Goal: Task Accomplishment & Management: Use online tool/utility

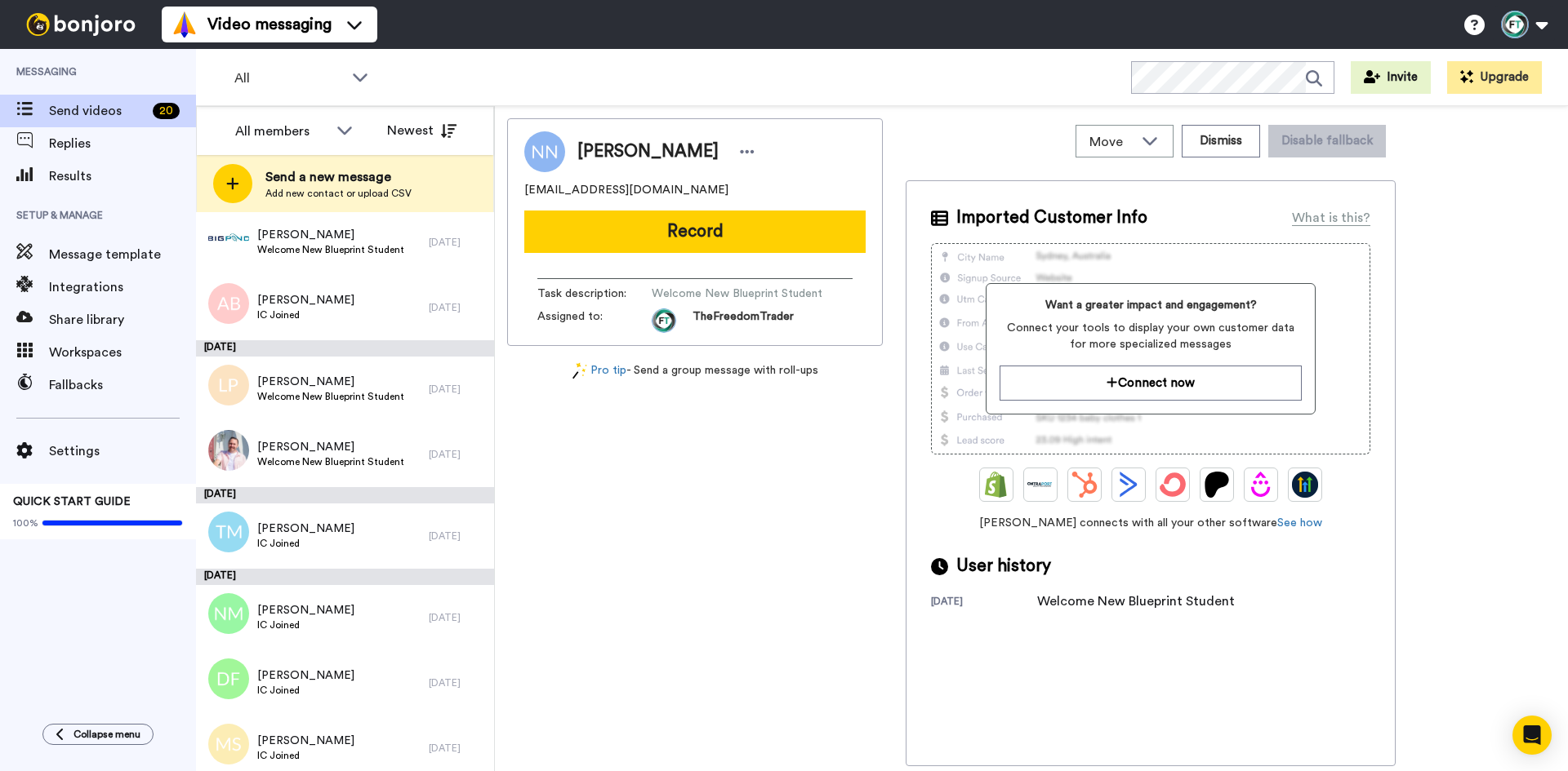
scroll to position [894, 0]
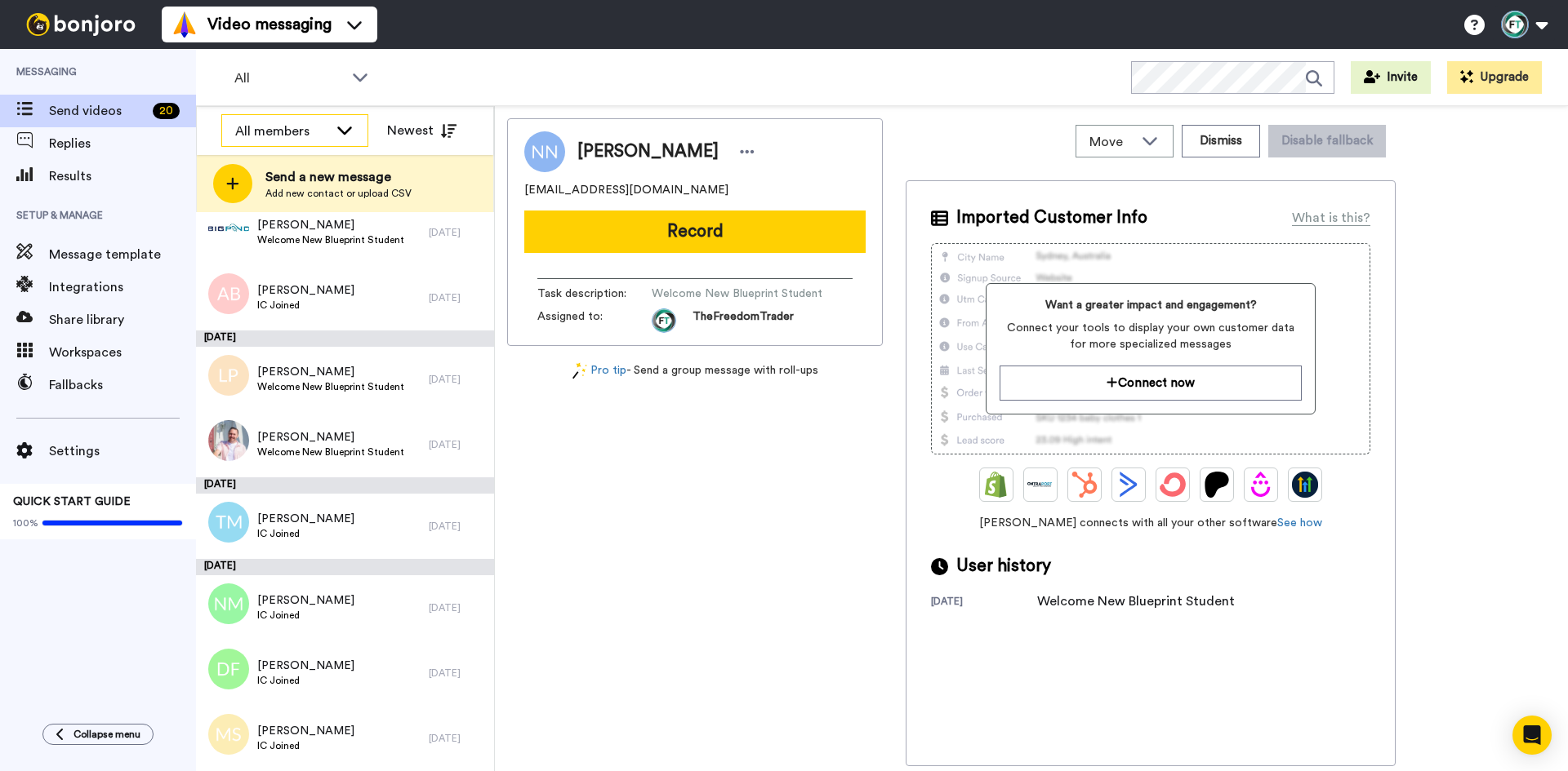
click at [309, 131] on div "All members" at bounding box center [281, 131] width 93 height 19
click at [281, 169] on span "All members" at bounding box center [263, 167] width 83 height 17
click at [349, 137] on icon at bounding box center [344, 130] width 19 height 17
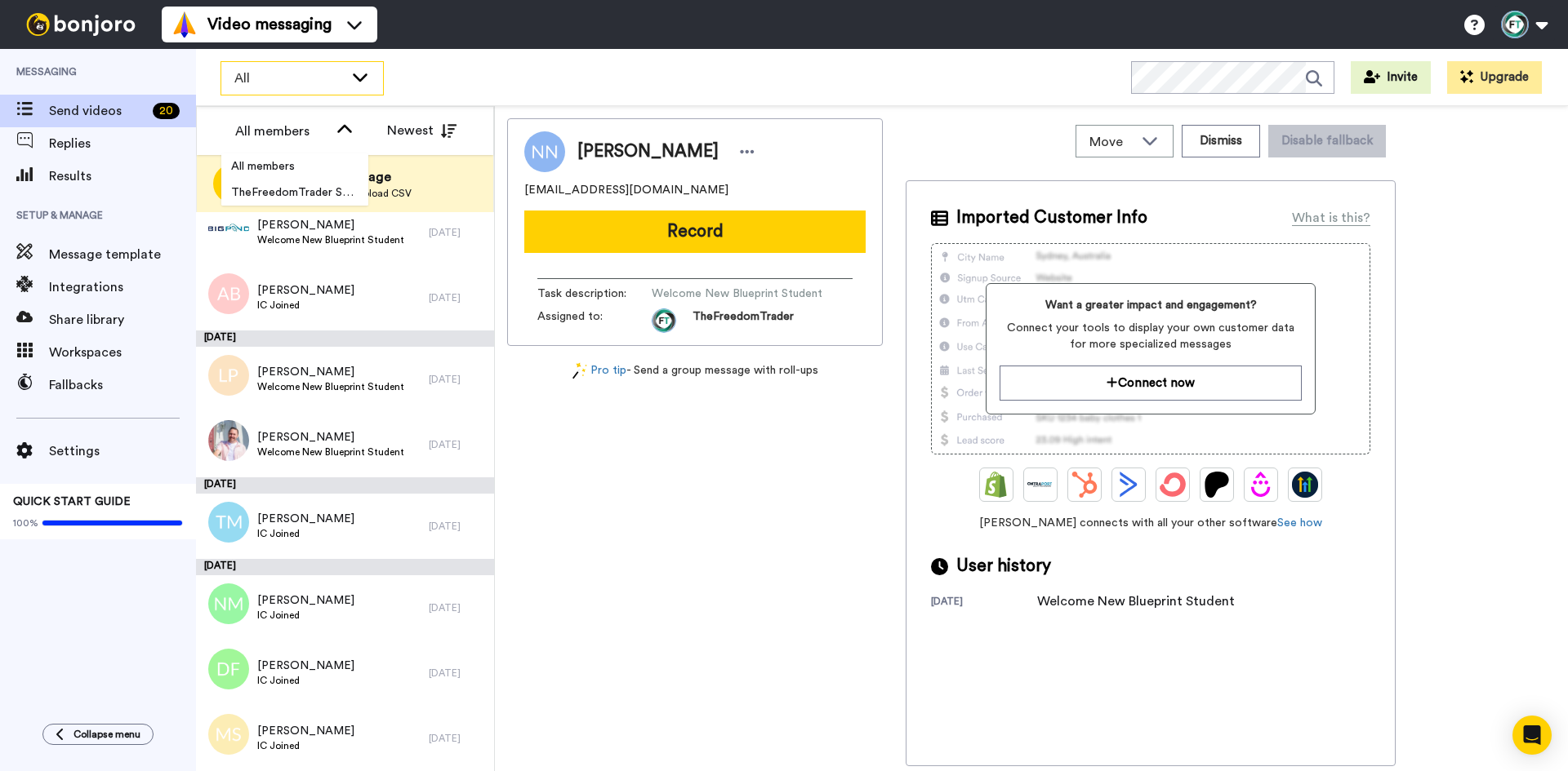
click at [355, 82] on icon at bounding box center [360, 77] width 19 height 17
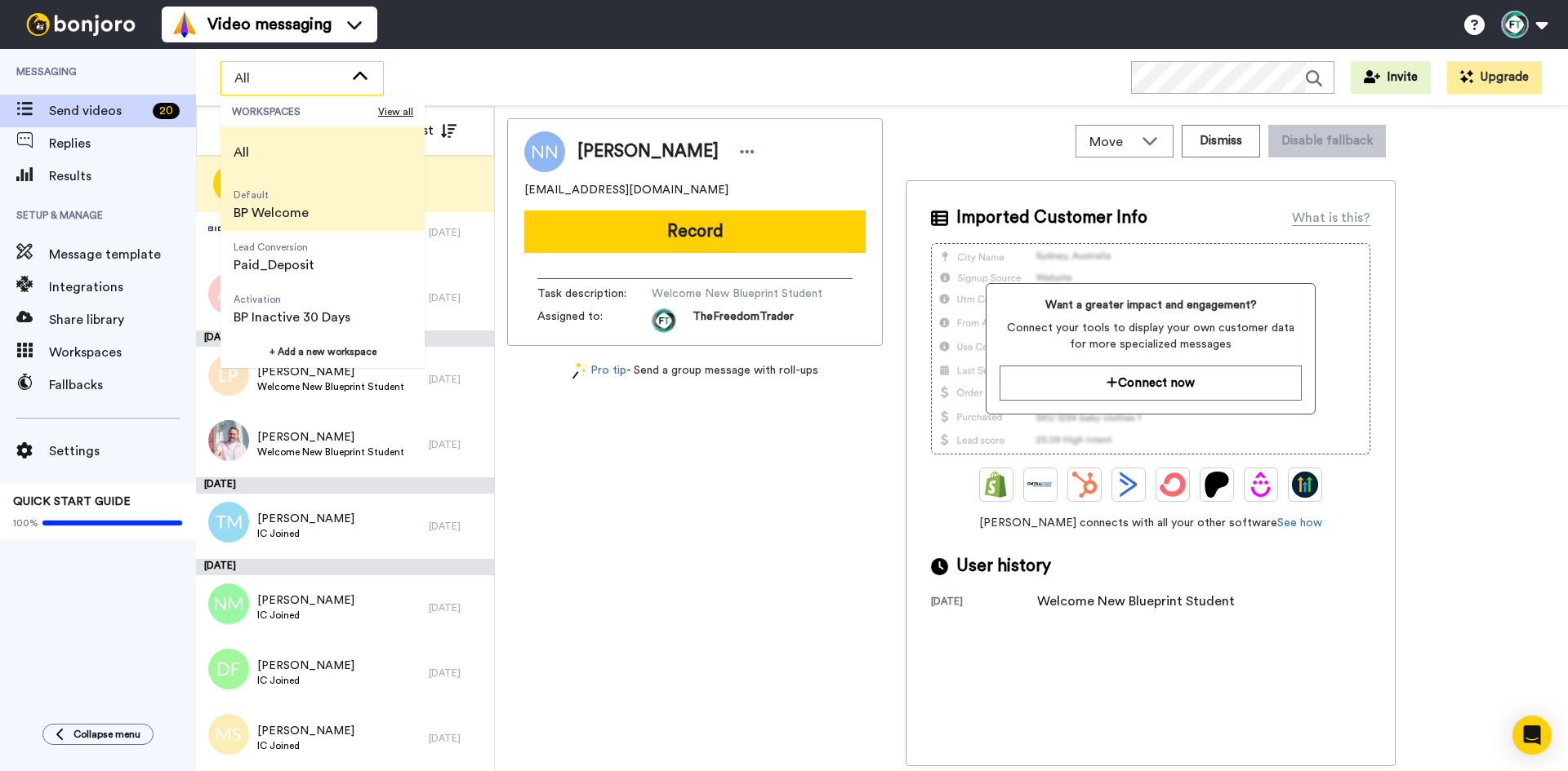
click at [352, 211] on li "Default BP Welcome" at bounding box center [322, 204] width 205 height 53
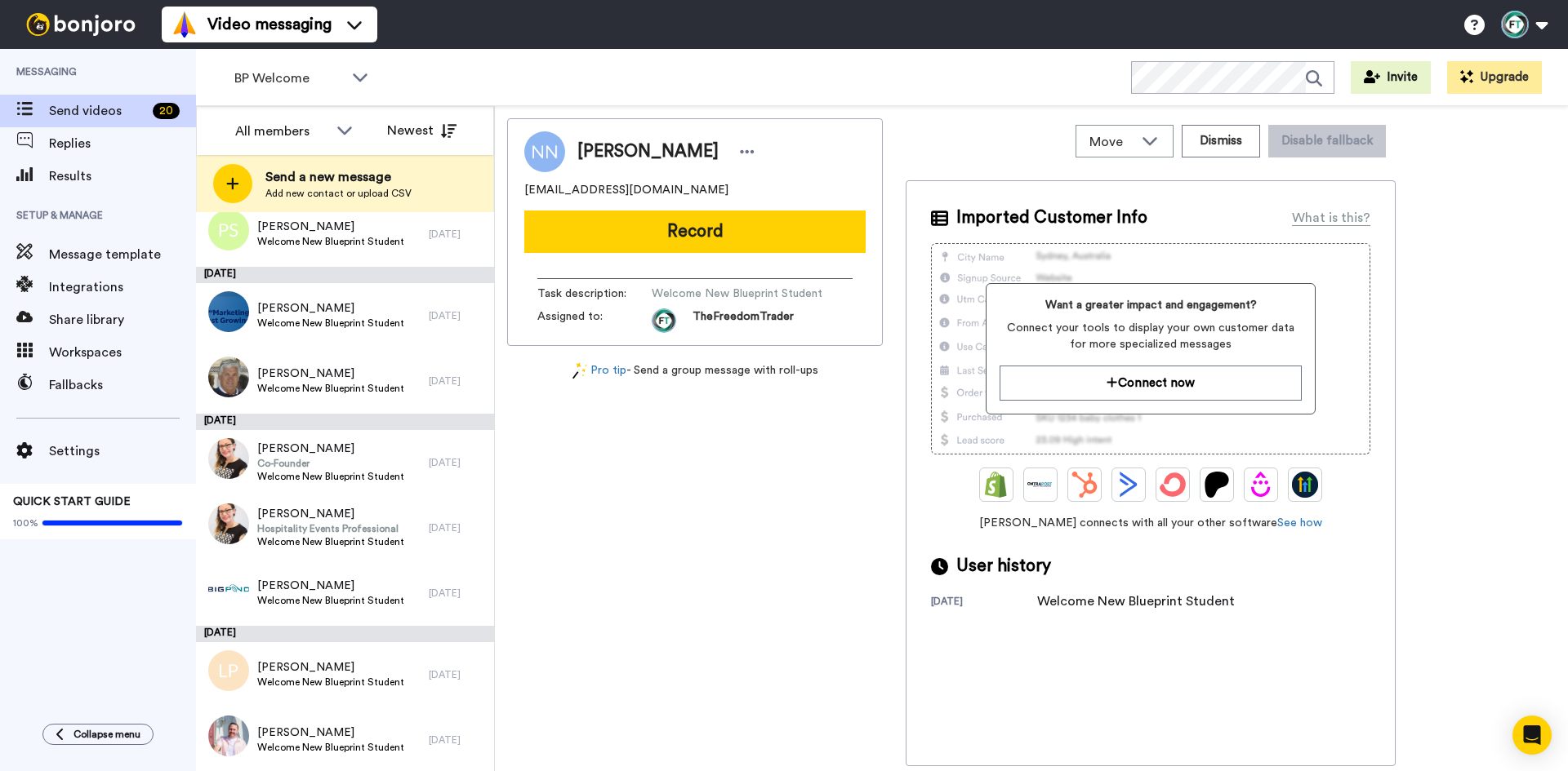
scroll to position [306, 0]
click at [363, 732] on span "[PERSON_NAME]" at bounding box center [331, 732] width 147 height 17
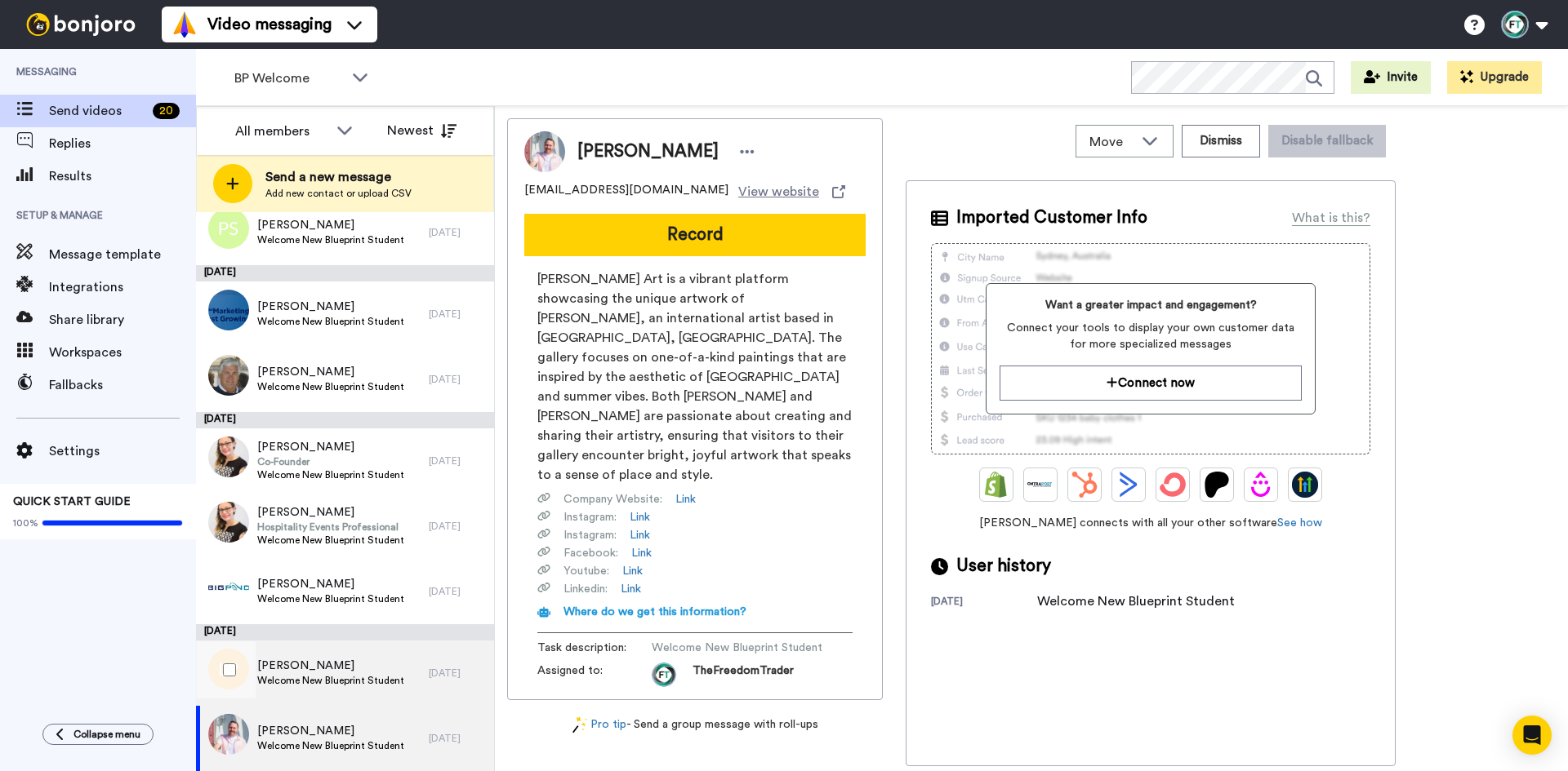
click at [372, 667] on span "[PERSON_NAME]" at bounding box center [331, 666] width 147 height 17
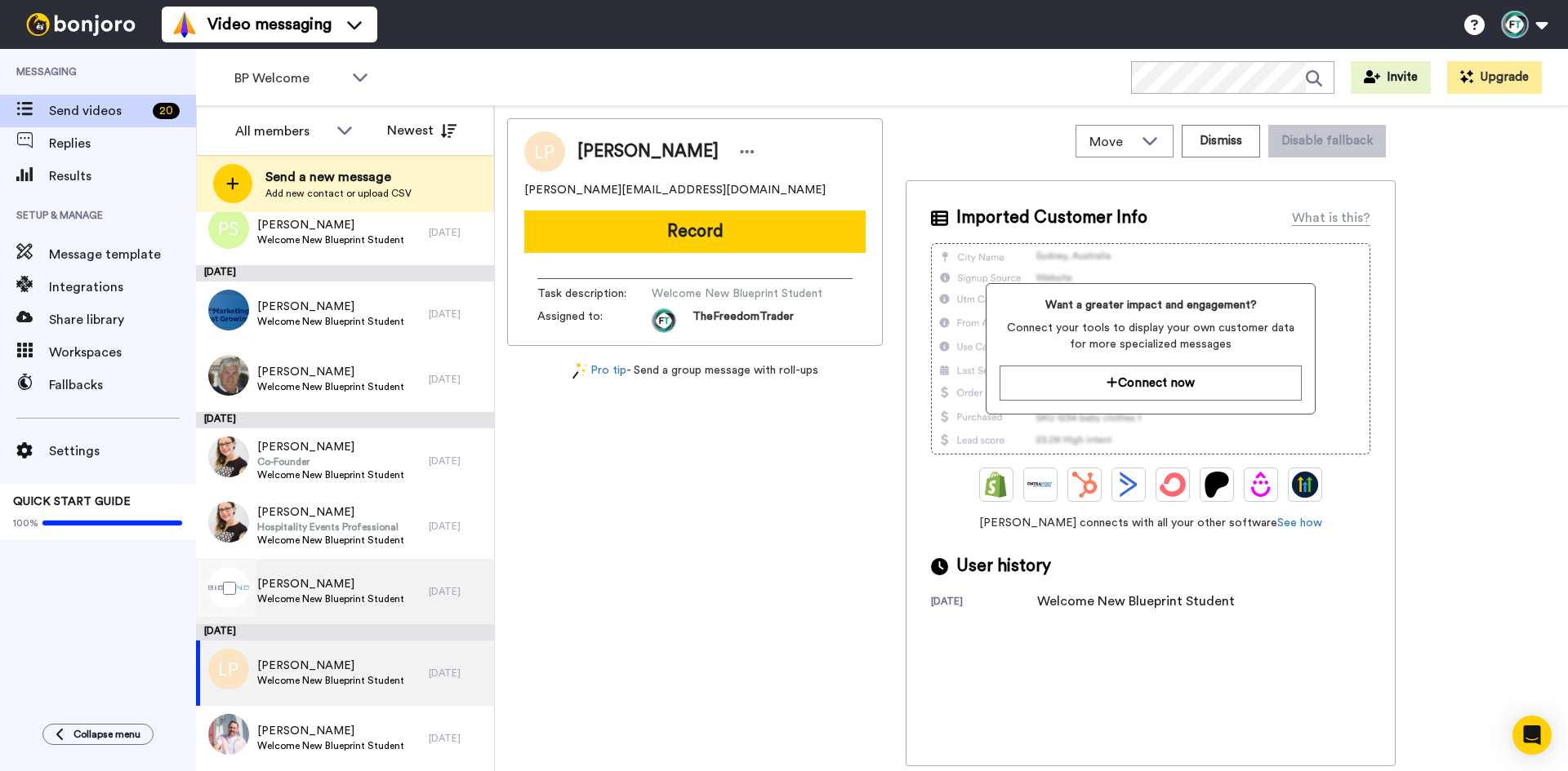
click at [377, 587] on span "[PERSON_NAME]" at bounding box center [331, 585] width 147 height 17
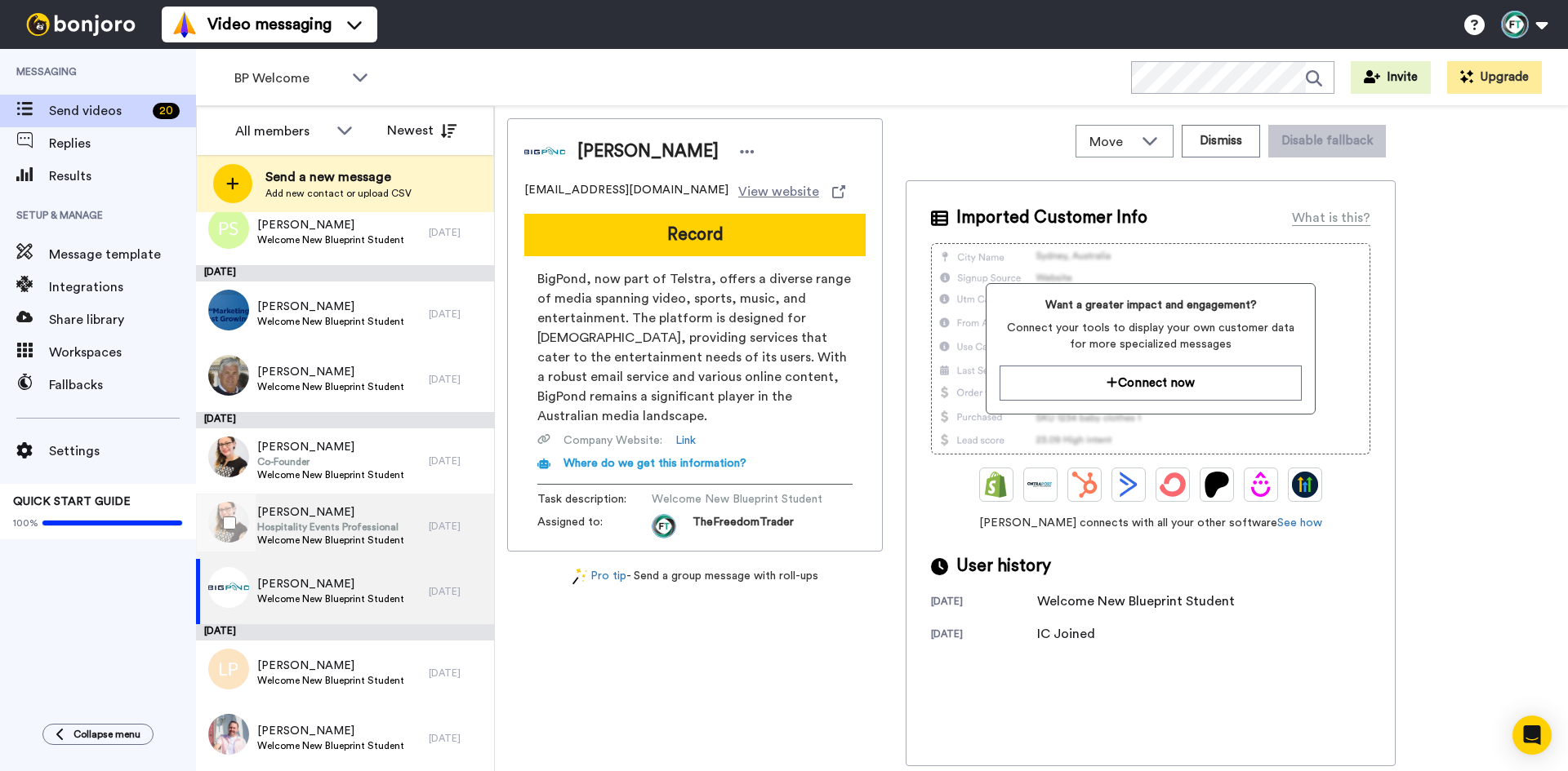
click at [387, 527] on span "Hospitality Events Professional" at bounding box center [331, 527] width 147 height 13
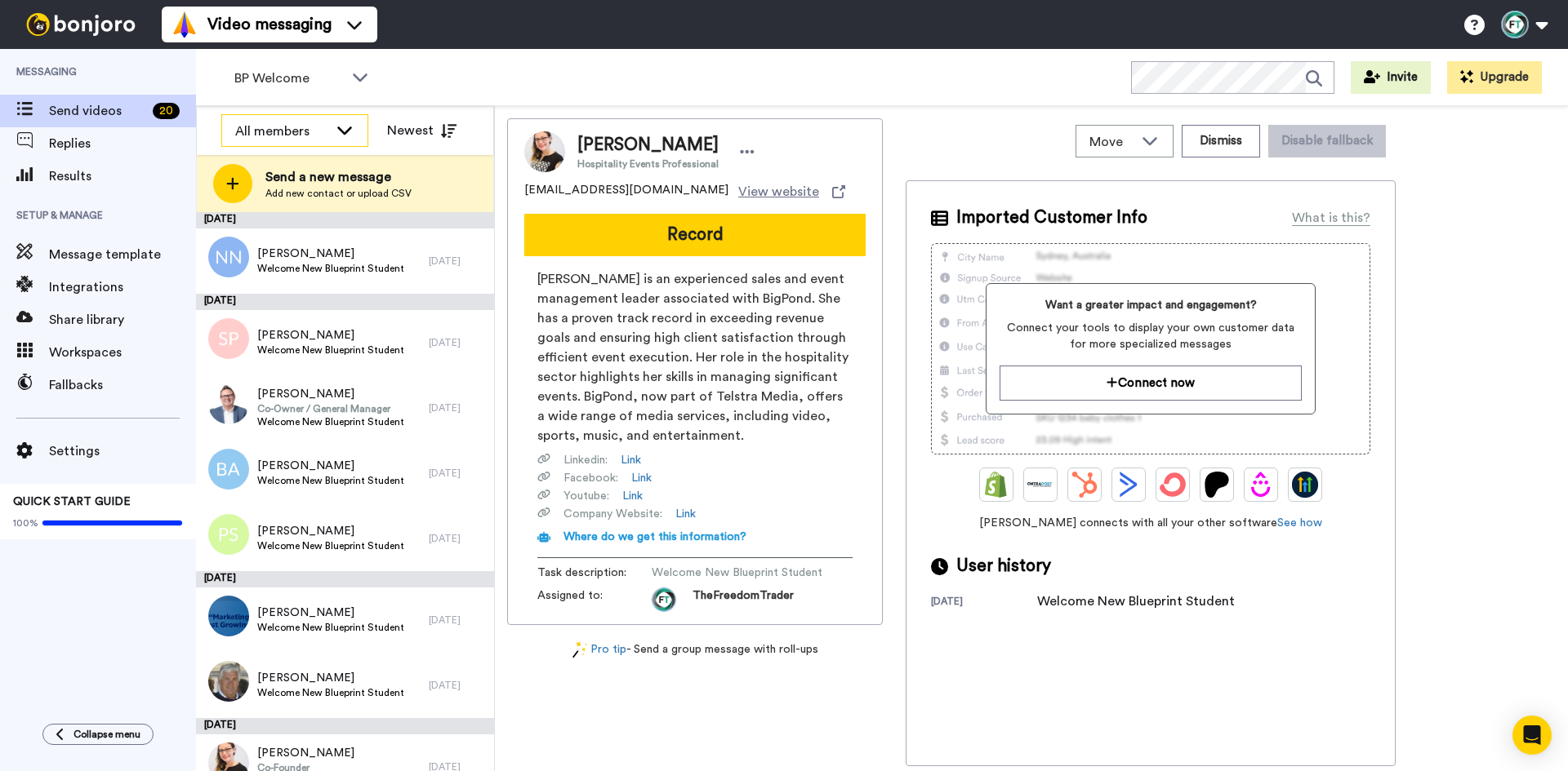
click at [348, 125] on icon at bounding box center [344, 130] width 19 height 17
click at [351, 79] on icon at bounding box center [360, 77] width 19 height 17
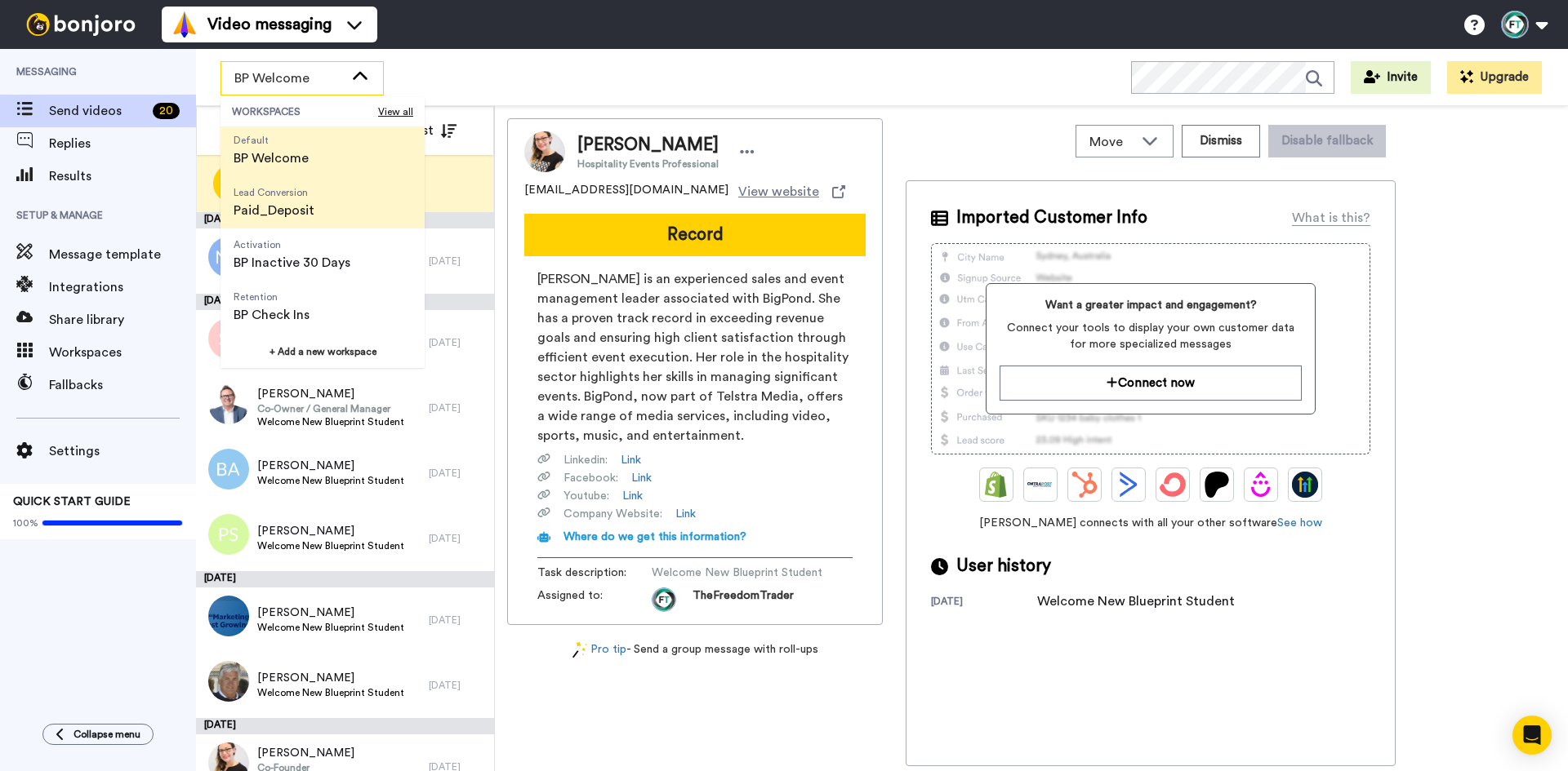
scroll to position [164, 0]
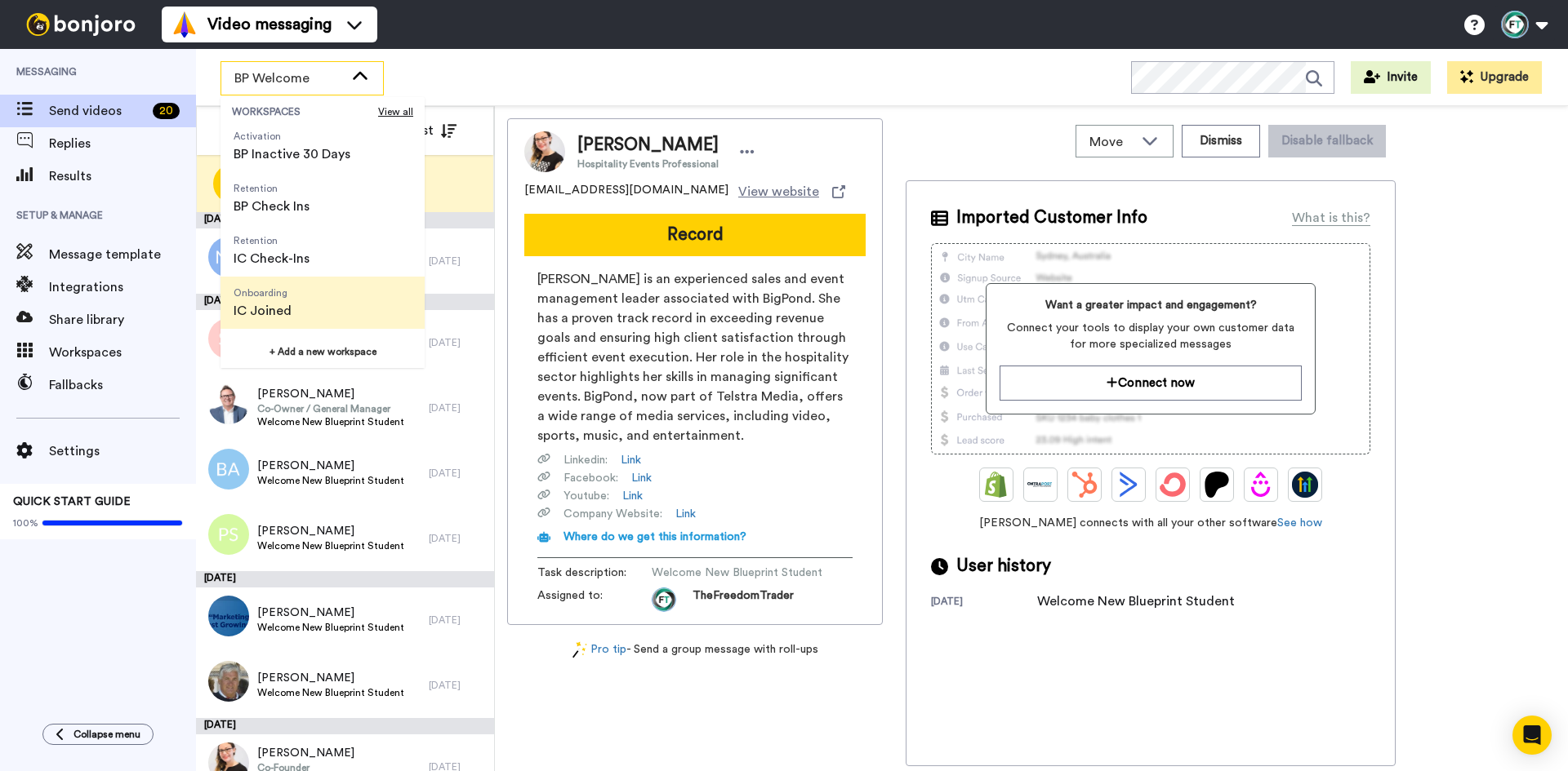
click at [332, 318] on li "Onboarding IC Joined" at bounding box center [322, 303] width 205 height 53
